Goal: Transaction & Acquisition: Book appointment/travel/reservation

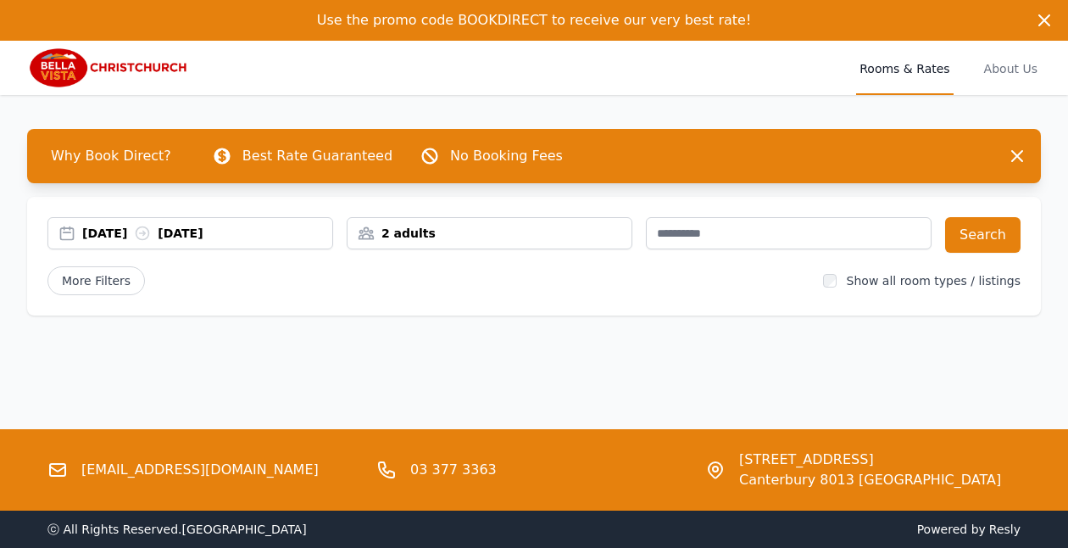
click at [145, 233] on div "[DATE] [DATE]" at bounding box center [207, 233] width 250 height 17
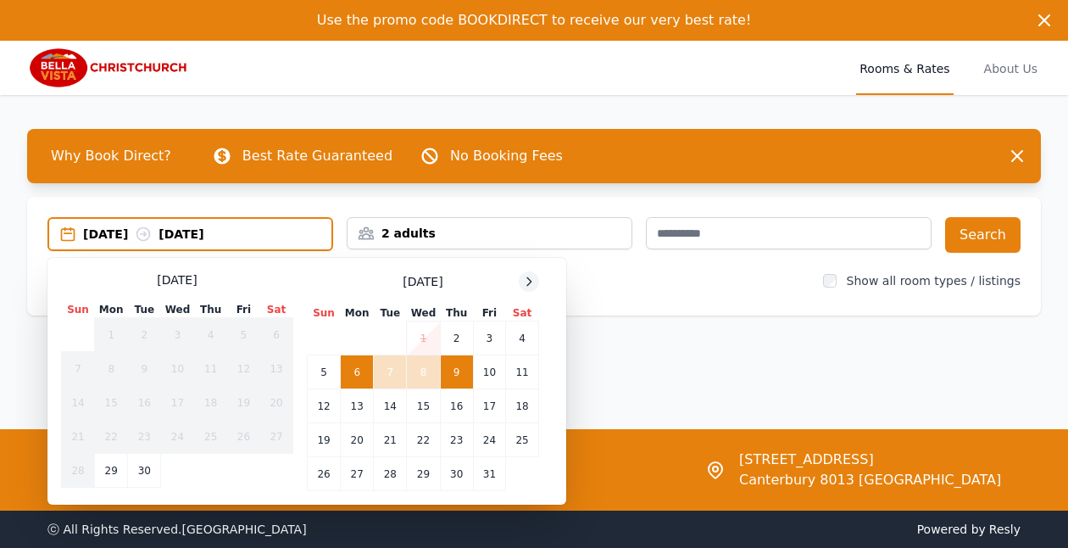
click at [530, 277] on icon at bounding box center [529, 282] width 14 height 14
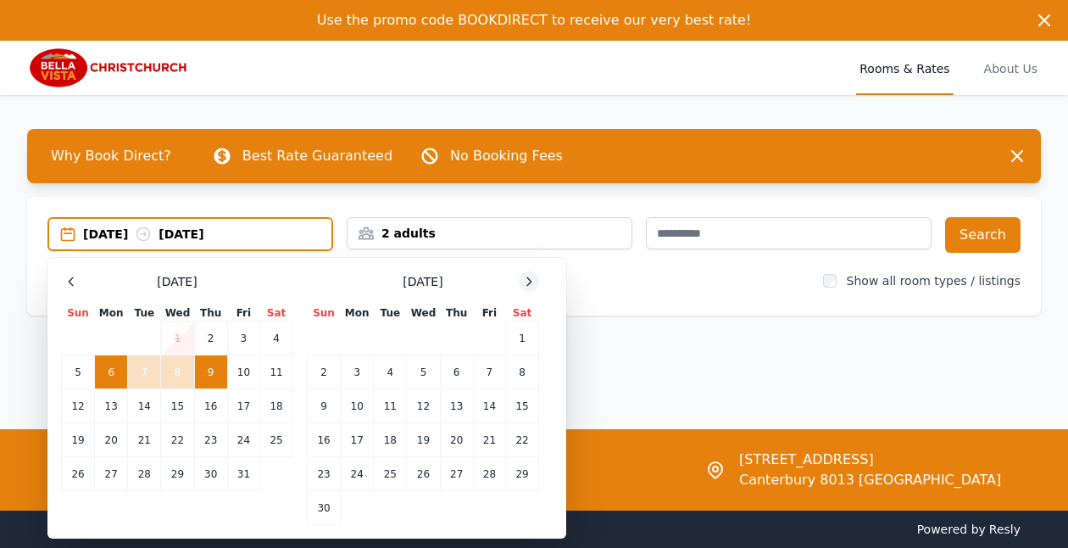
click at [530, 277] on icon at bounding box center [529, 282] width 14 height 14
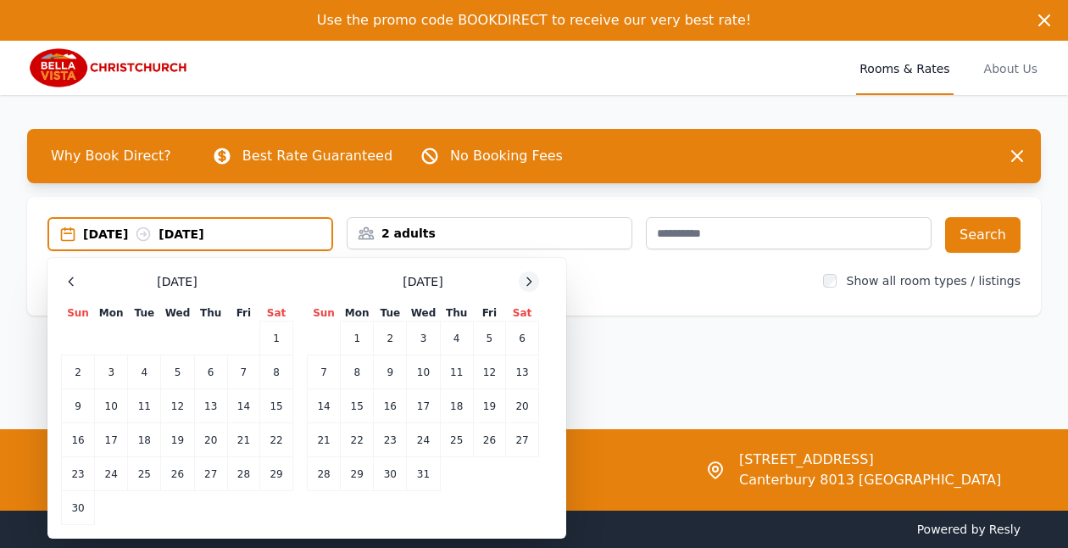
click at [530, 277] on icon at bounding box center [529, 282] width 14 height 14
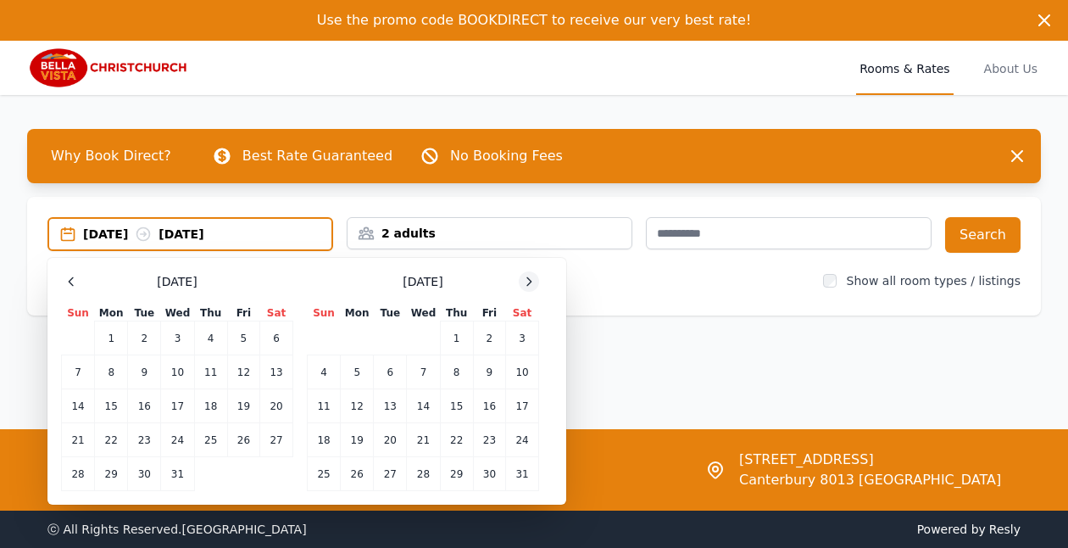
click at [530, 277] on icon at bounding box center [529, 282] width 14 height 14
click at [501, 376] on td "13" at bounding box center [489, 372] width 32 height 34
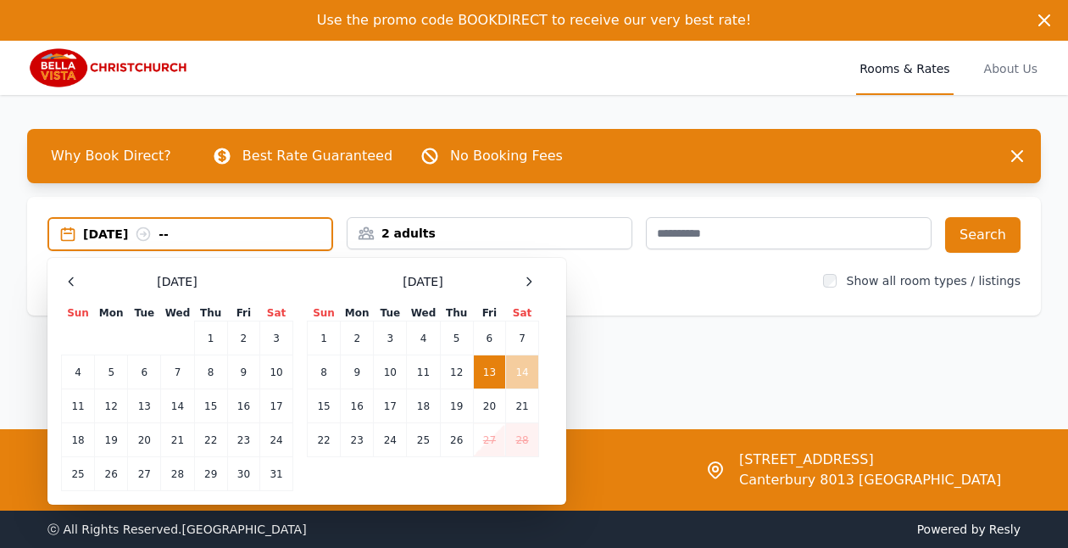
click at [521, 374] on td "14" at bounding box center [522, 372] width 33 height 34
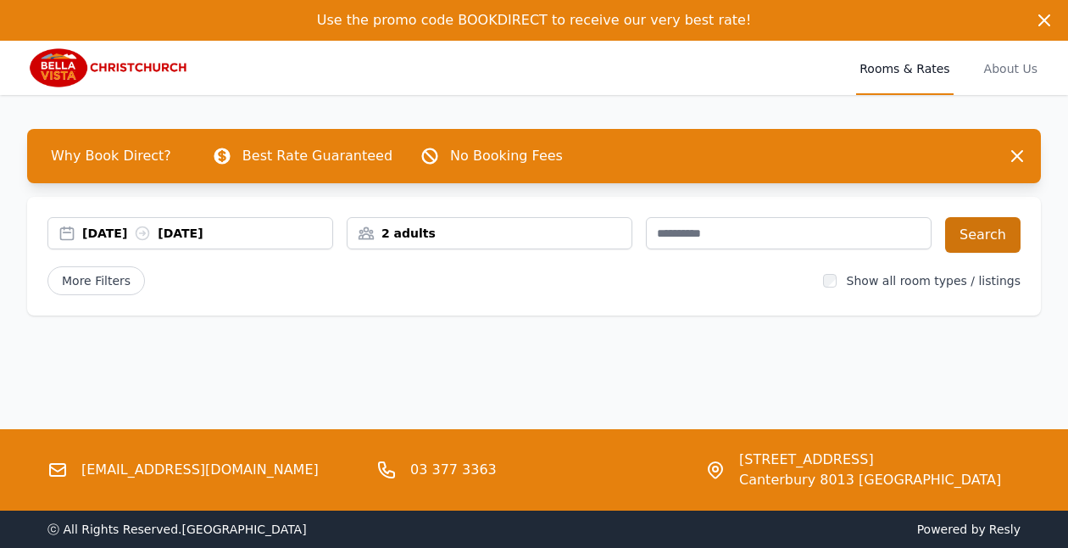
click at [1010, 234] on button "Search" at bounding box center [982, 235] width 75 height 36
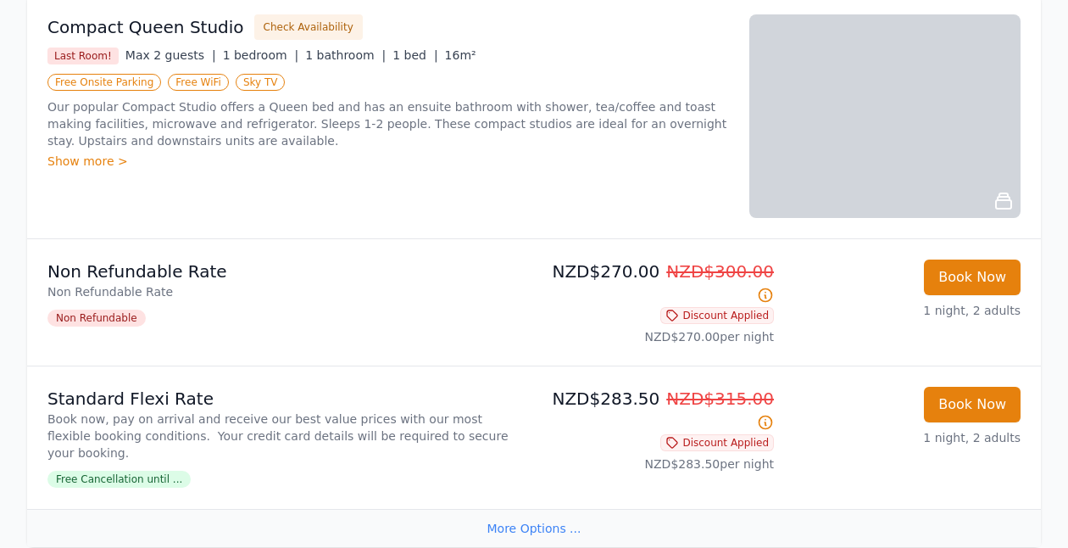
scroll to position [332, 0]
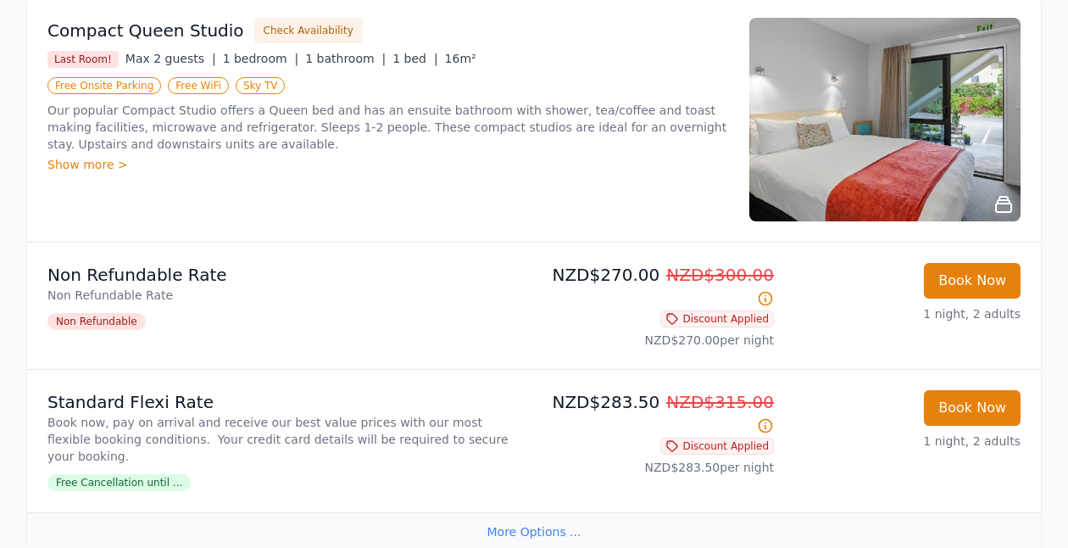
click at [135, 474] on span "Free Cancellation until ..." at bounding box center [118, 482] width 143 height 17
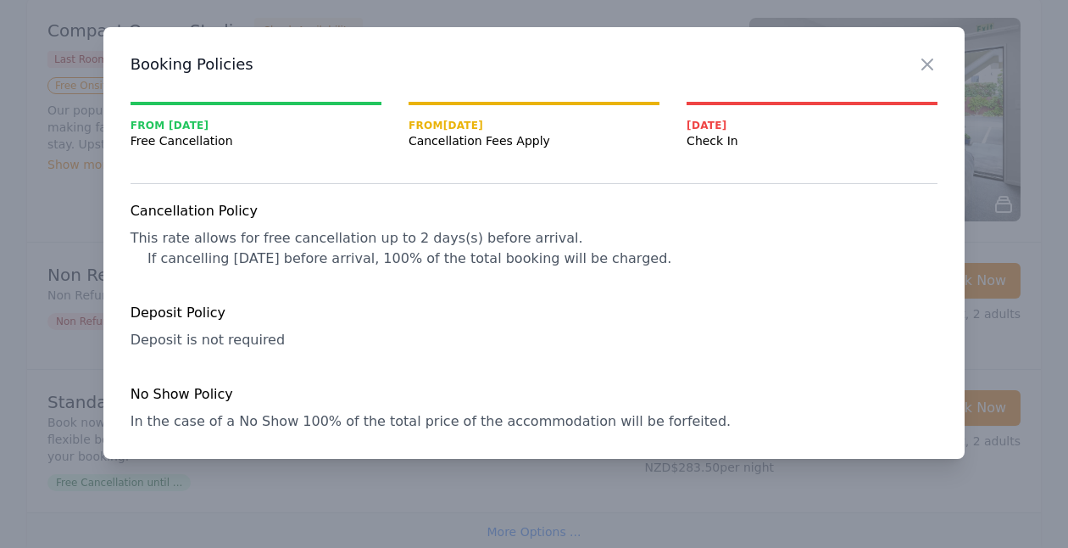
click at [928, 77] on div "Close" at bounding box center [940, 53] width 47 height 53
click at [929, 59] on icon "button" at bounding box center [927, 64] width 20 height 20
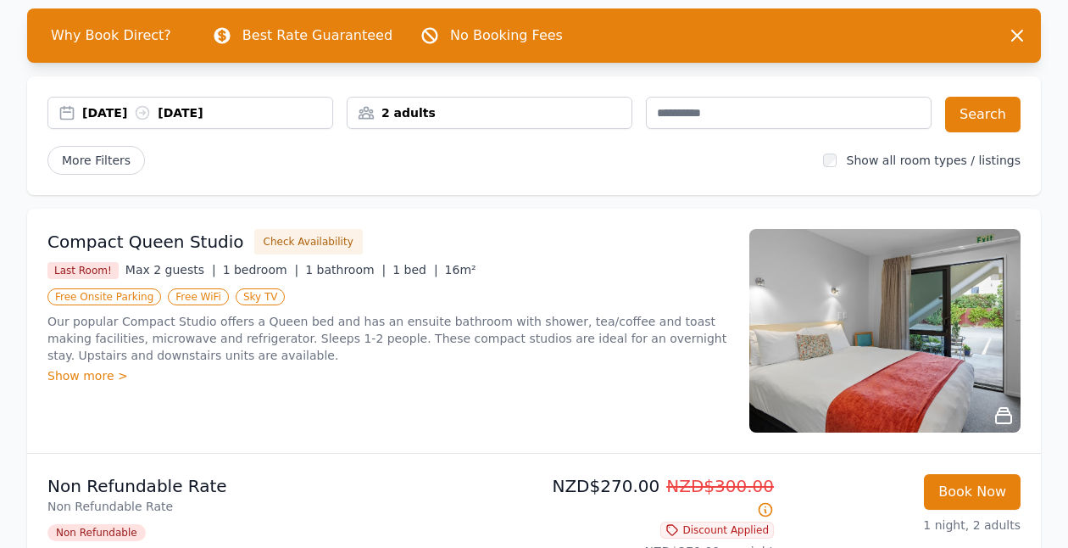
scroll to position [124, 0]
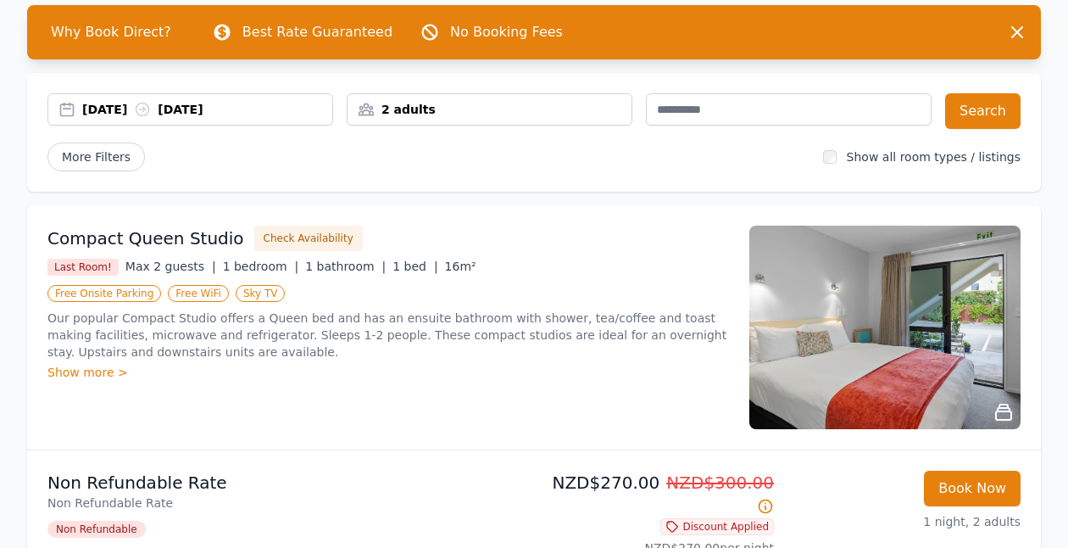
click at [852, 333] on img at bounding box center [885, 328] width 271 height 204
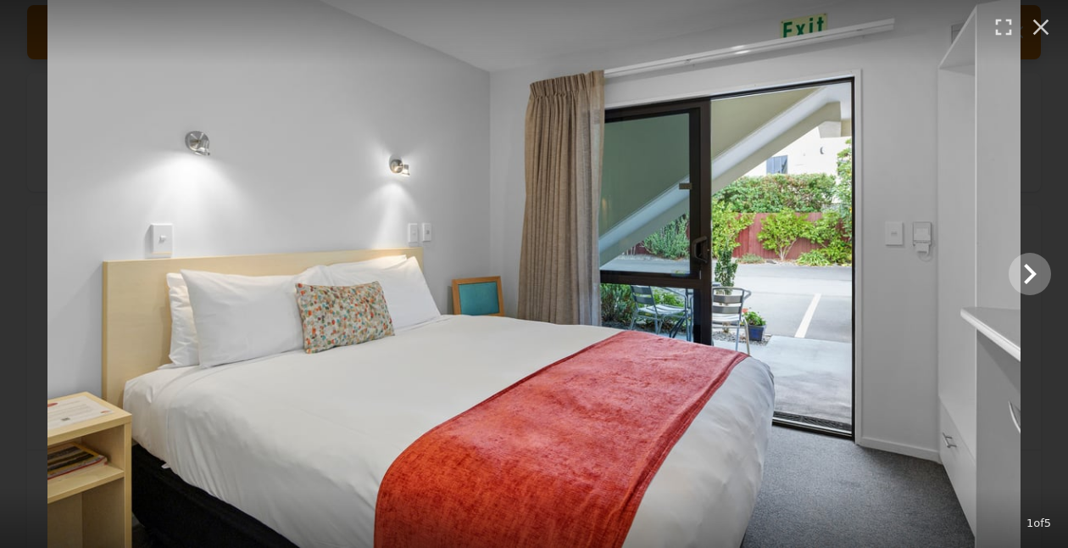
click at [1034, 276] on icon "Show slide 2 of 5" at bounding box center [1030, 274] width 41 height 41
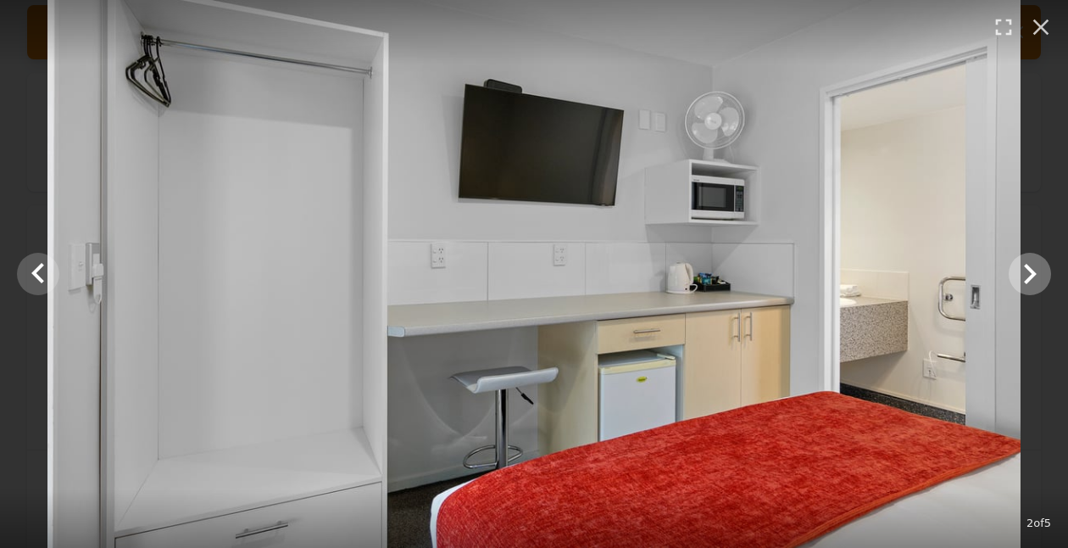
click at [1036, 276] on icon "Show slide 3 of 5" at bounding box center [1030, 274] width 41 height 41
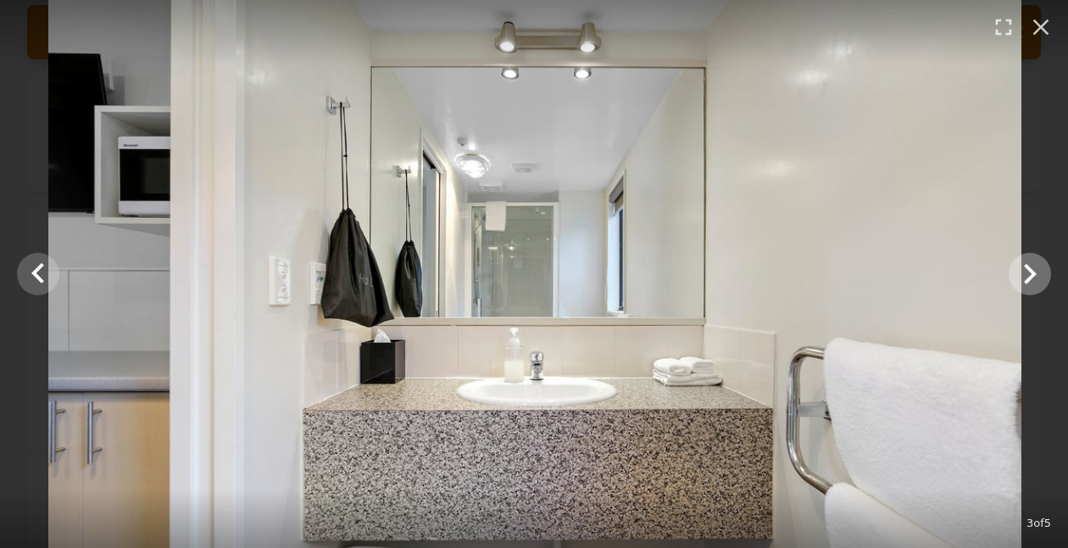
click at [1036, 276] on icon "Show slide 4 of 5" at bounding box center [1030, 274] width 41 height 41
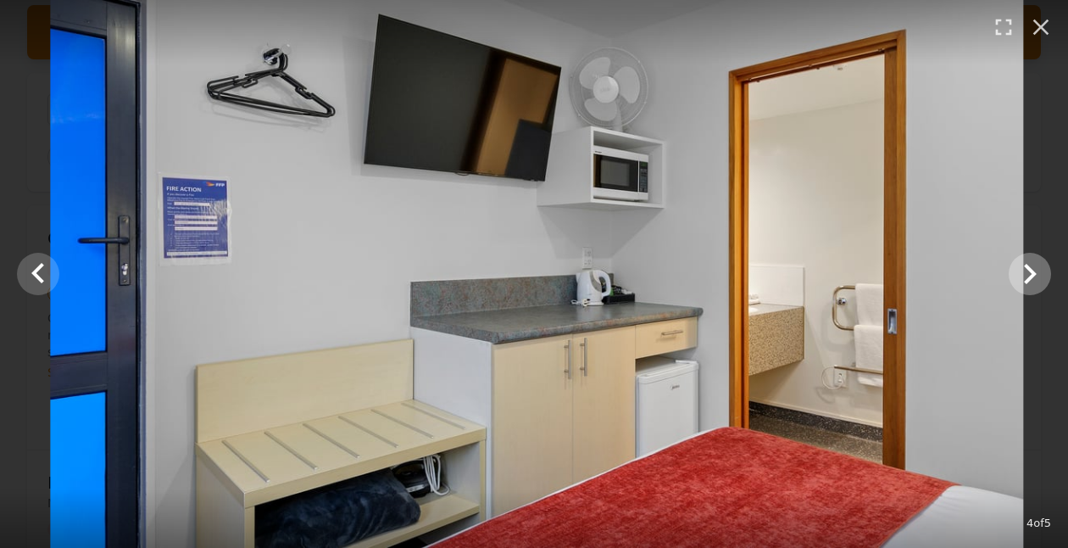
click at [1036, 276] on icon "Show slide 5 of 5" at bounding box center [1030, 274] width 41 height 41
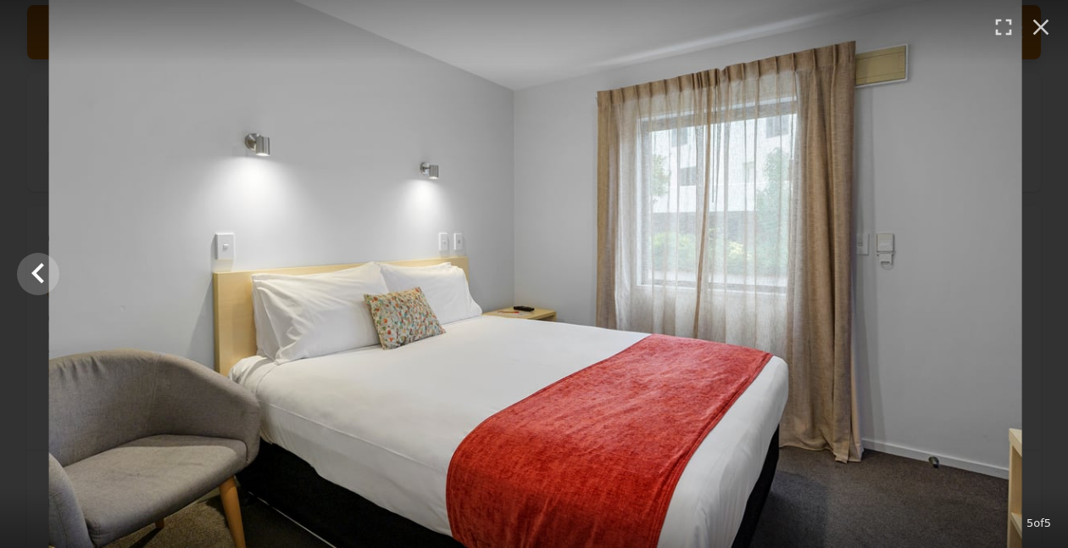
click at [1036, 276] on div at bounding box center [536, 274] width 1068 height 548
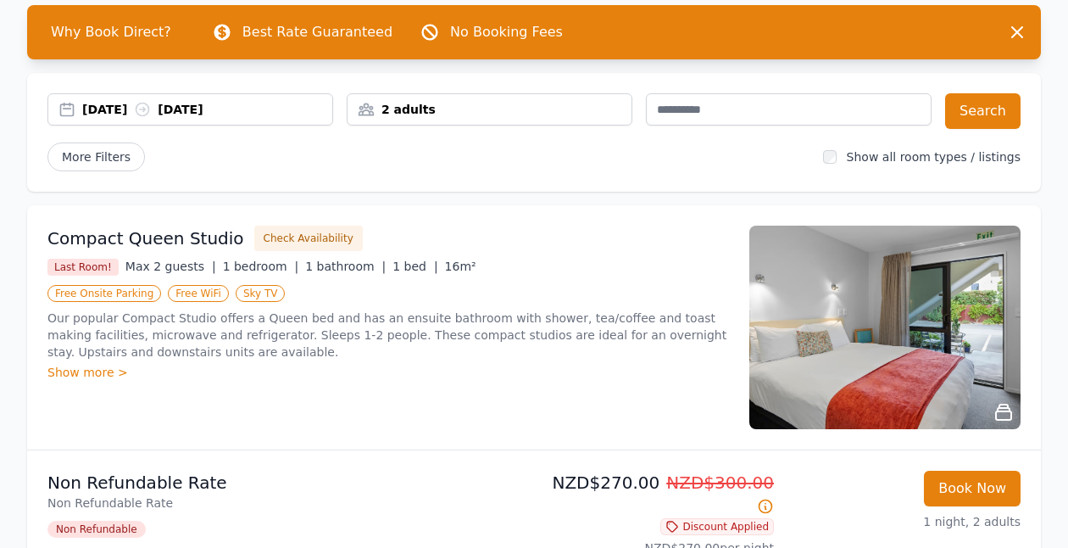
click at [1020, 28] on icon "button" at bounding box center [1017, 32] width 20 height 20
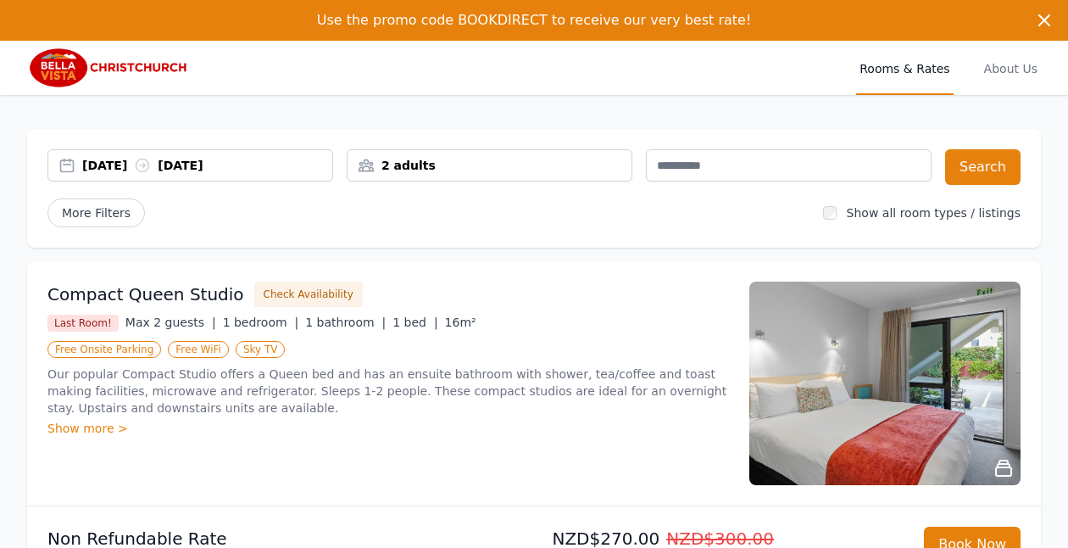
scroll to position [0, 0]
